Goal: Task Accomplishment & Management: Manage account settings

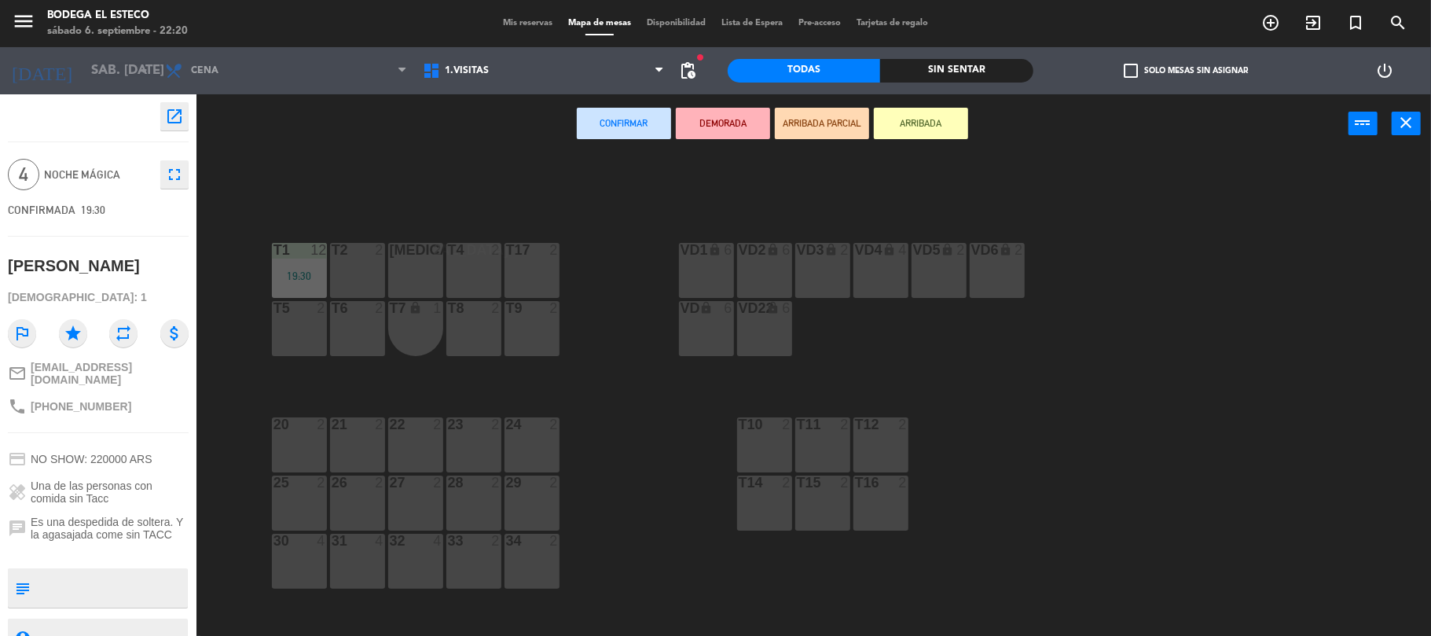
click at [359, 264] on div "T2 2" at bounding box center [357, 270] width 55 height 55
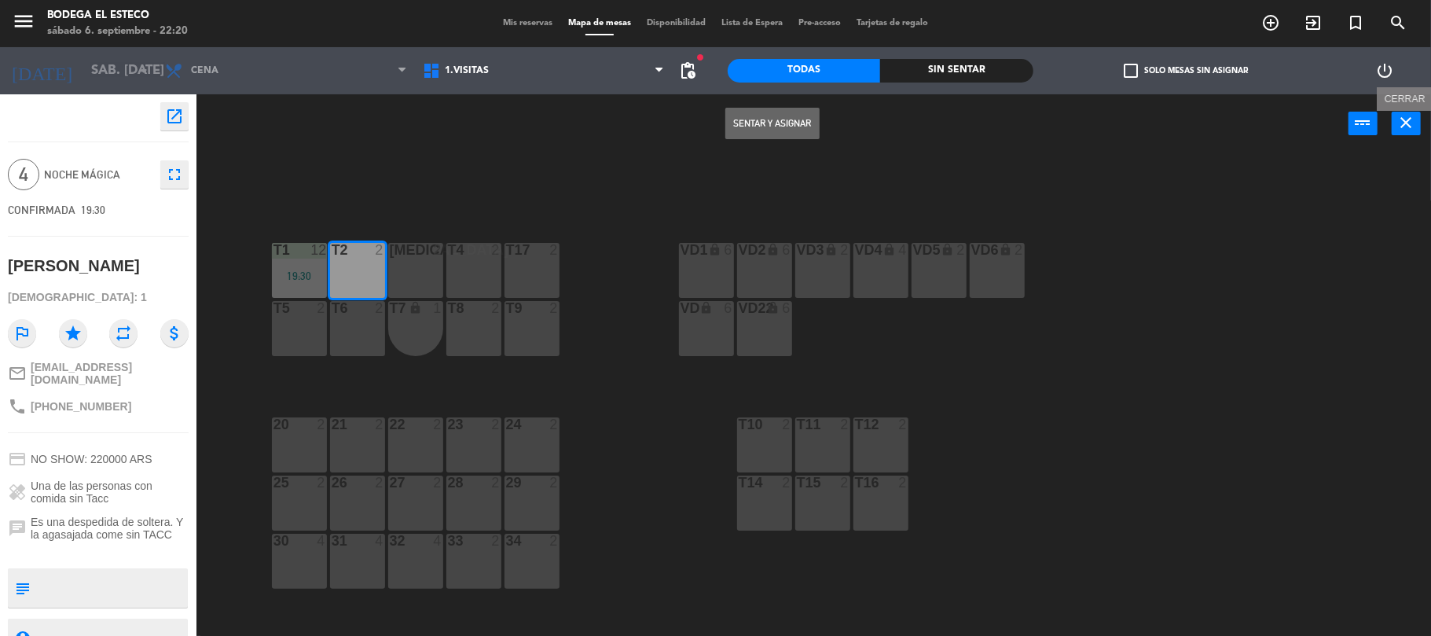
click at [1411, 123] on icon "close" at bounding box center [1406, 122] width 19 height 19
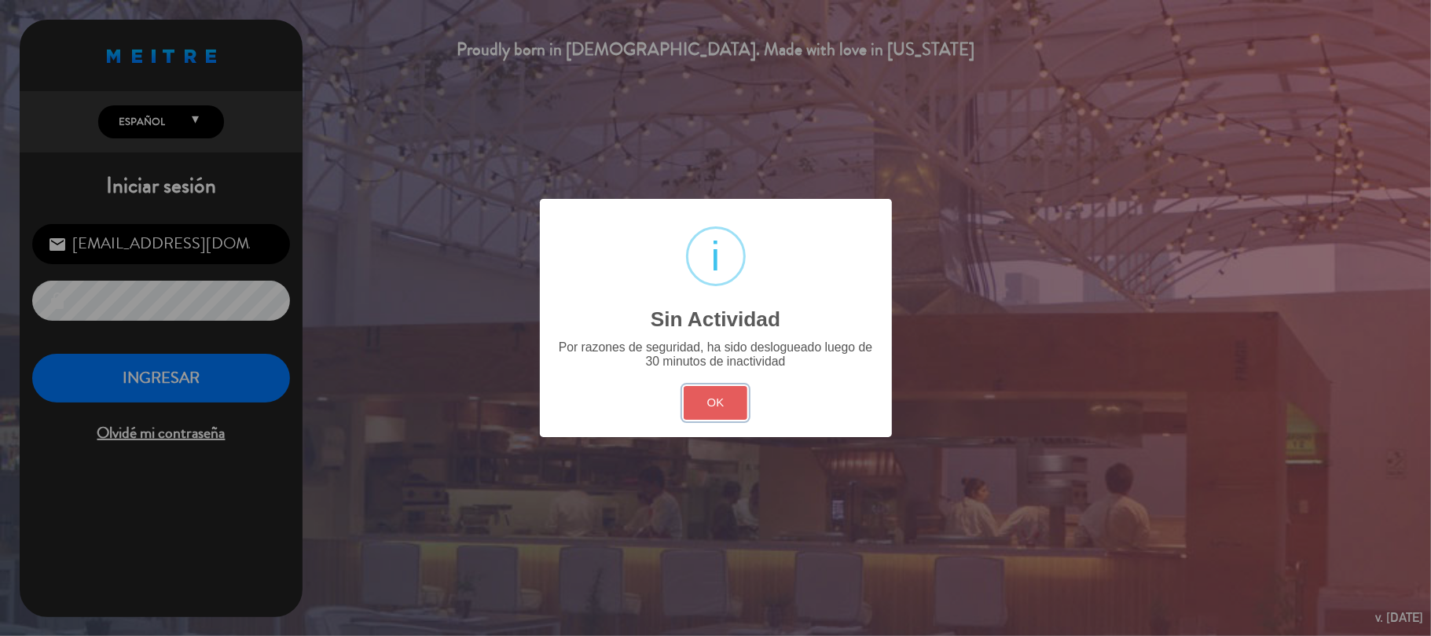
click at [712, 398] on button "OK" at bounding box center [716, 403] width 64 height 34
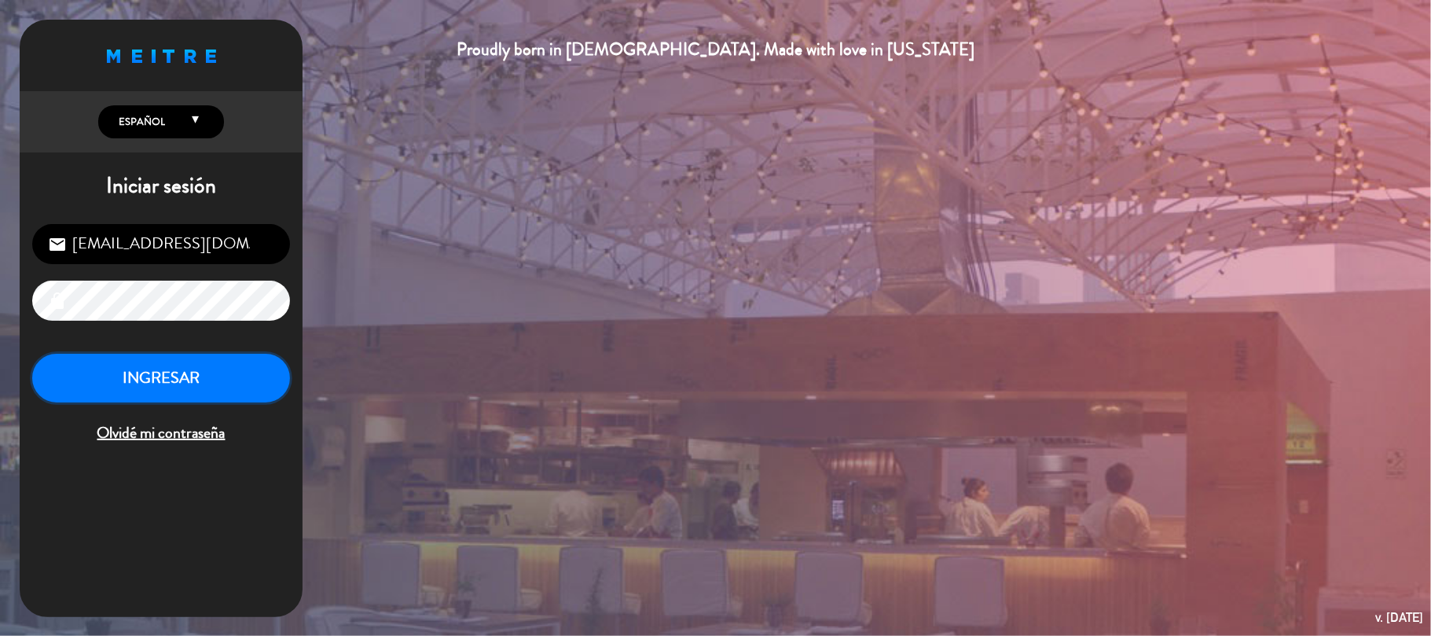
click at [212, 371] on button "INGRESAR" at bounding box center [161, 379] width 258 height 50
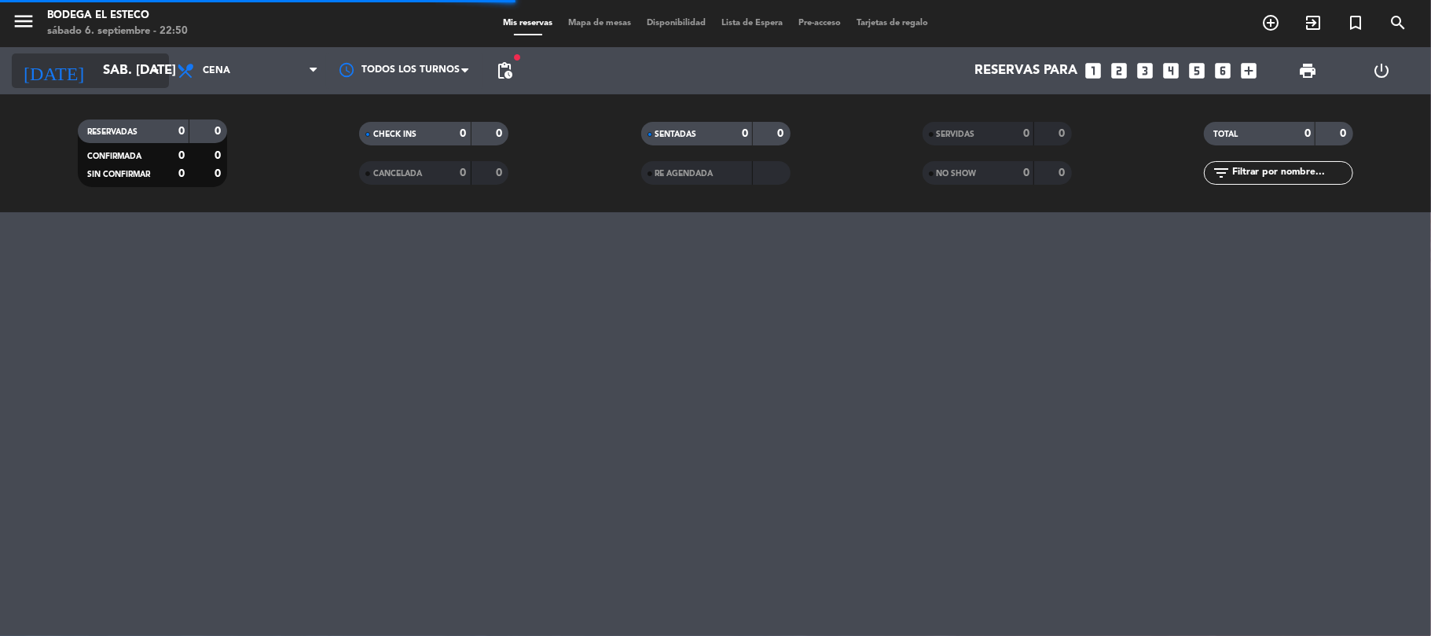
click at [140, 74] on input "sáb. [DATE]" at bounding box center [180, 71] width 170 height 31
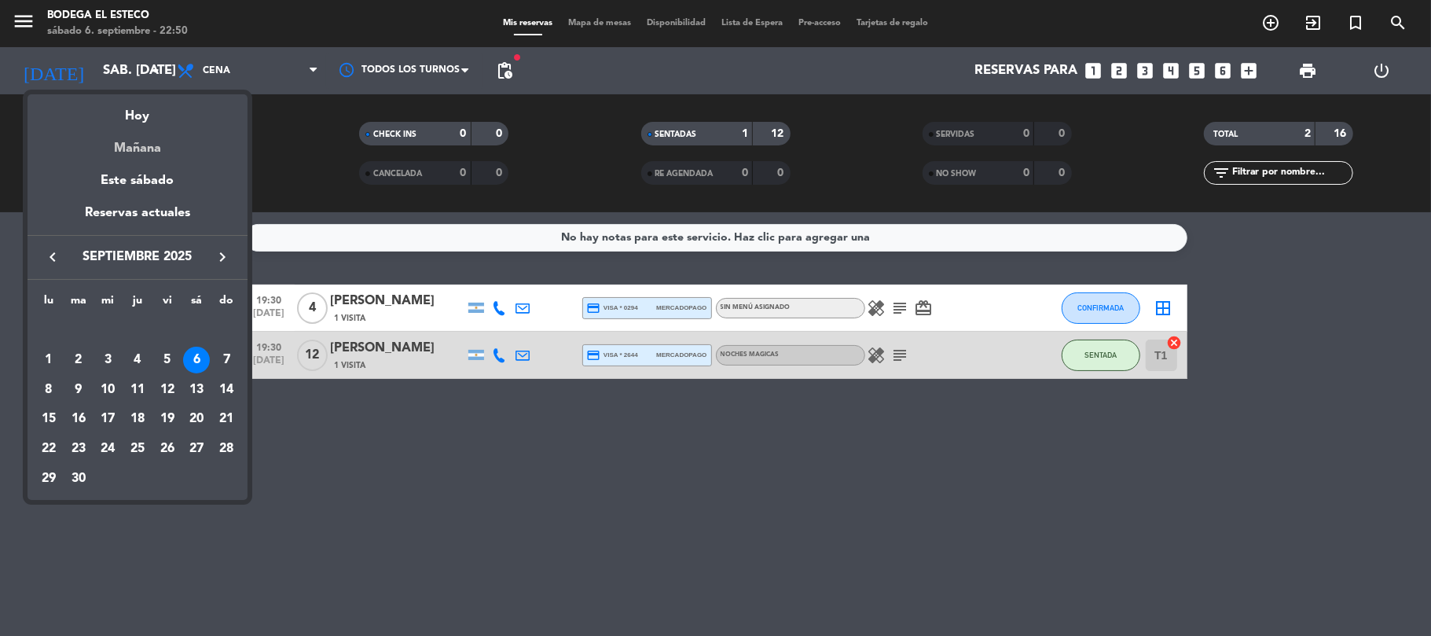
click at [149, 138] on div "Mañana" at bounding box center [138, 143] width 220 height 32
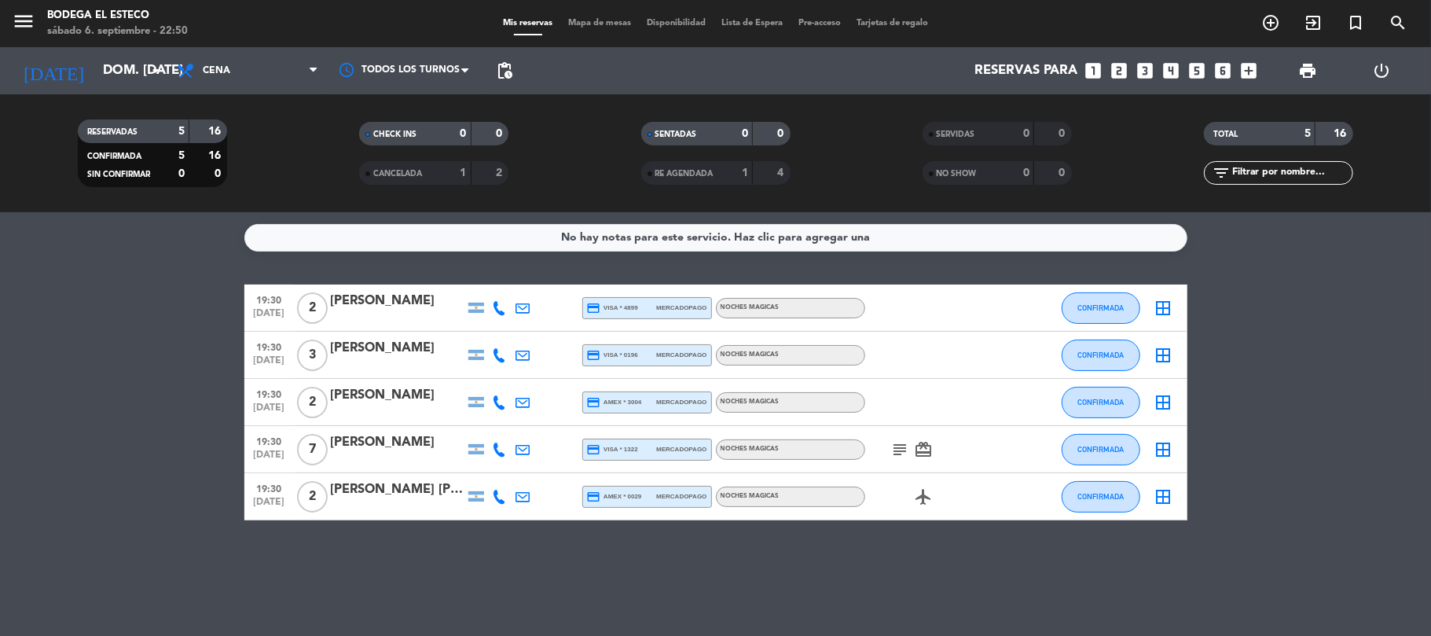
click at [897, 453] on icon "subject" at bounding box center [900, 449] width 19 height 19
click at [1010, 559] on div "No hay notas para este servicio. Haz clic para agregar una 19:30 [DATE] 2 [PERS…" at bounding box center [715, 424] width 1431 height 424
click at [900, 453] on icon "subject" at bounding box center [900, 449] width 19 height 19
click at [511, 61] on span "pending_actions" at bounding box center [504, 70] width 19 height 19
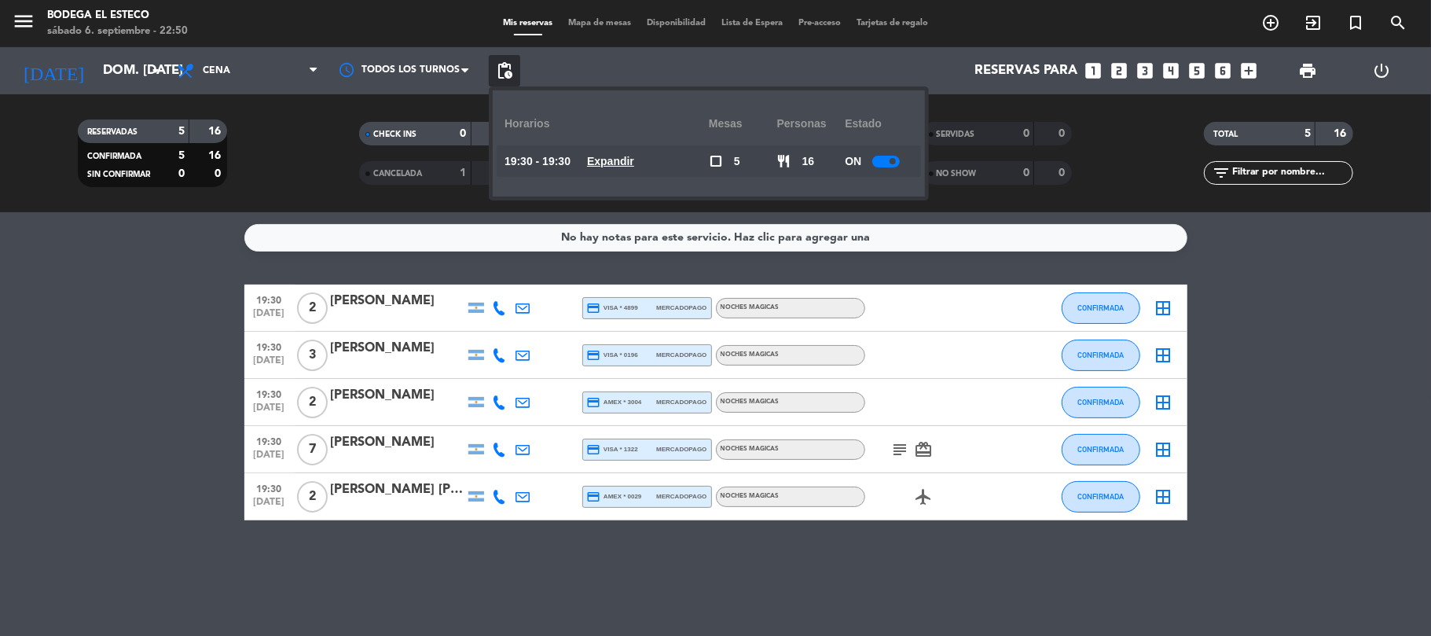
click at [883, 161] on div at bounding box center [886, 162] width 28 height 12
click at [138, 64] on input "dom. [DATE]" at bounding box center [180, 71] width 170 height 31
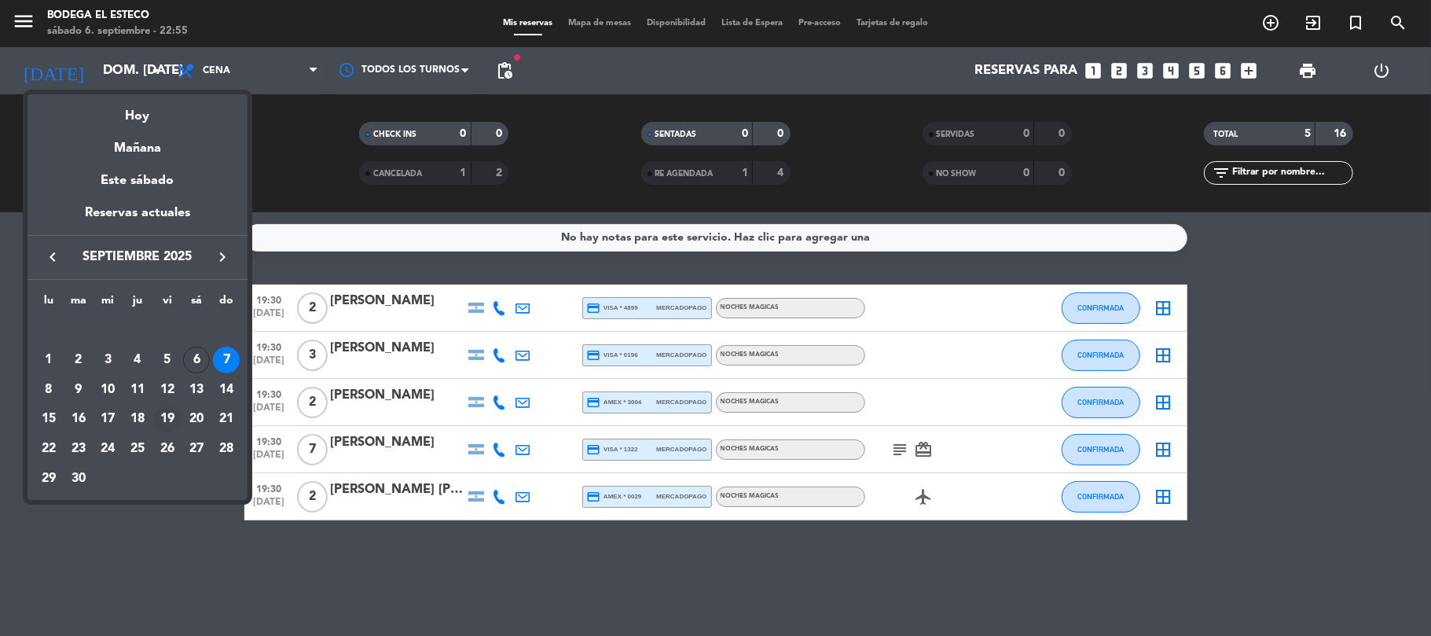
click at [168, 416] on div "19" at bounding box center [167, 418] width 27 height 27
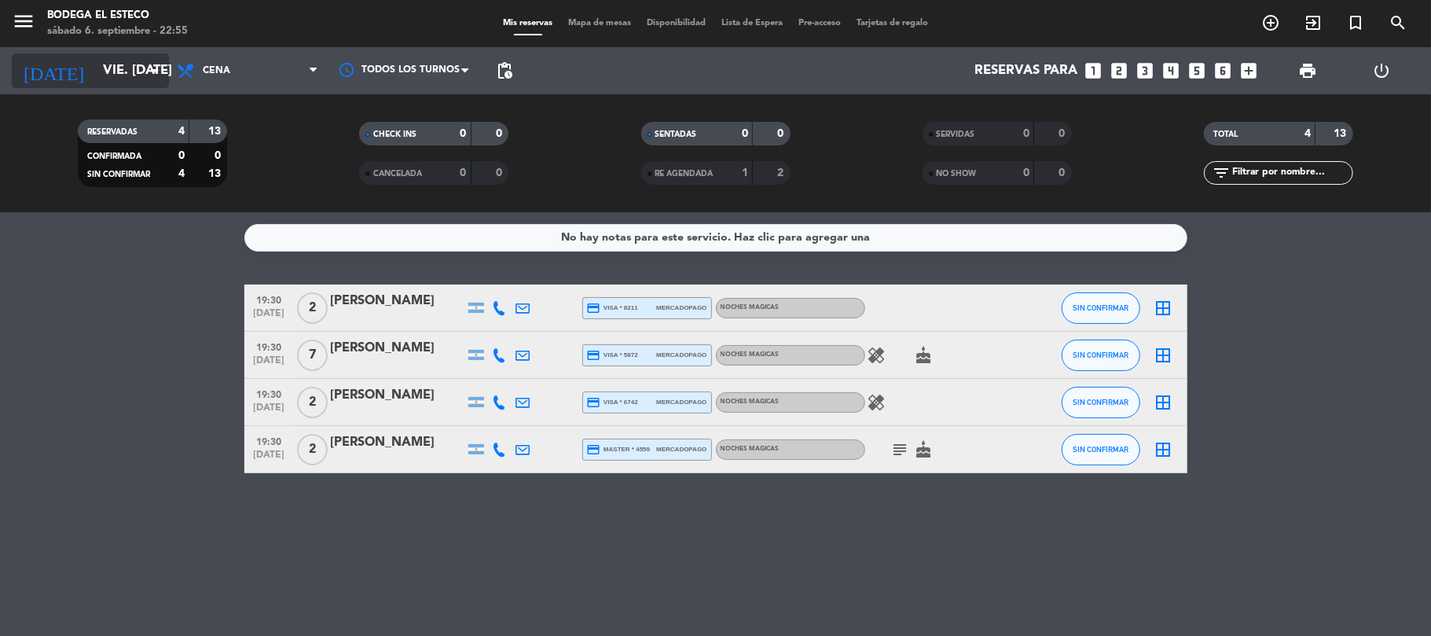
click at [121, 71] on input "vie. [DATE]" at bounding box center [180, 71] width 170 height 31
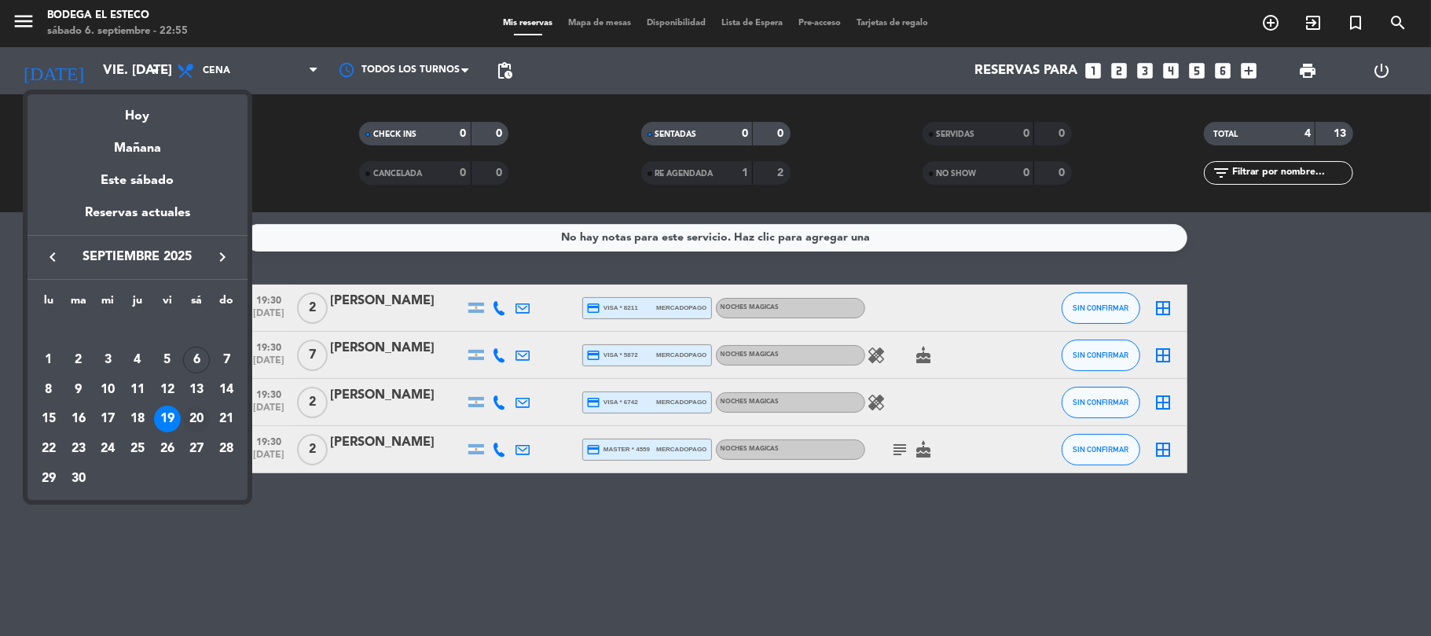
click at [201, 413] on div "20" at bounding box center [196, 418] width 27 height 27
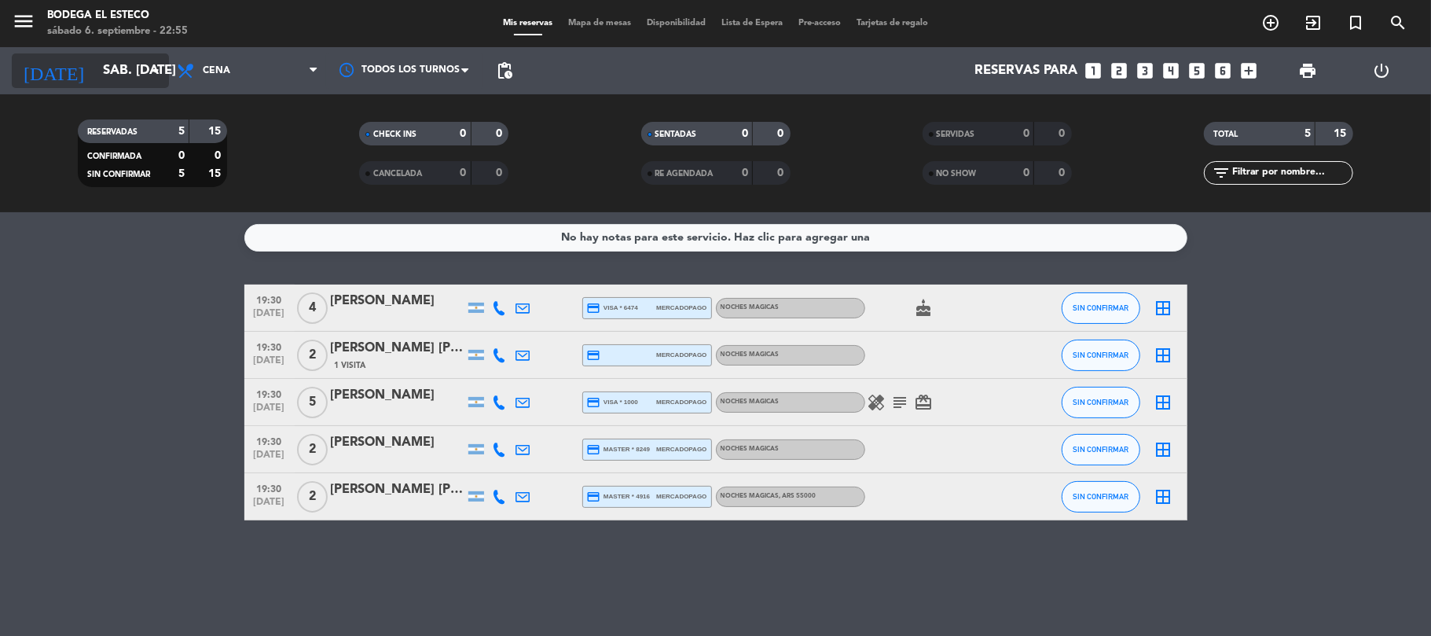
click at [139, 63] on input "sáb. [DATE]" at bounding box center [180, 71] width 170 height 31
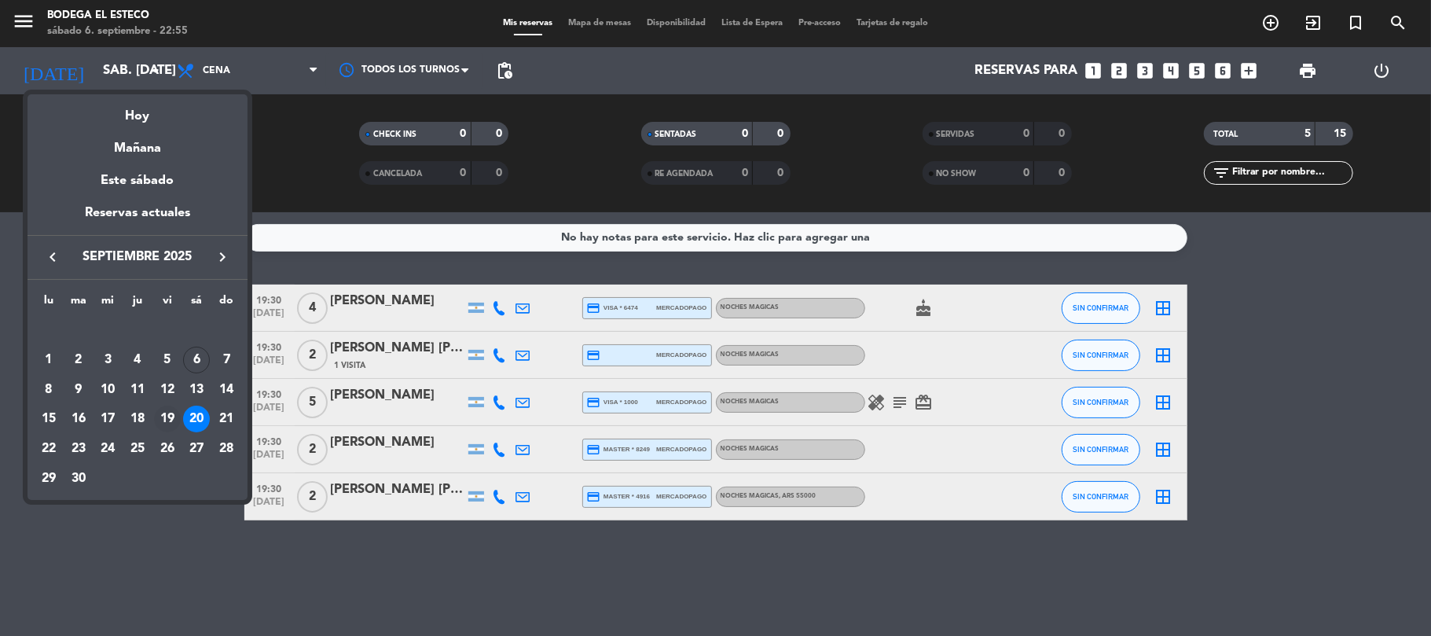
click at [167, 415] on div "19" at bounding box center [167, 418] width 27 height 27
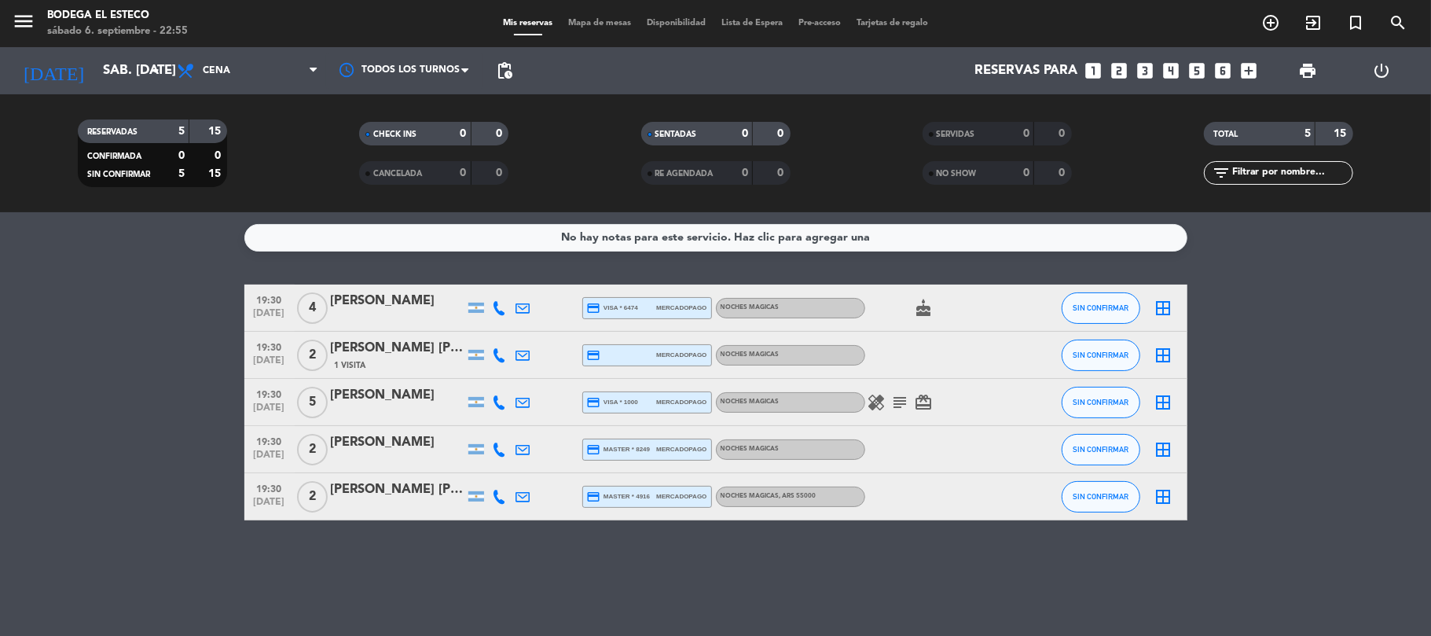
type input "vie. [DATE]"
